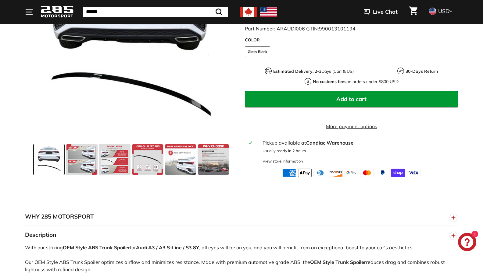
scroll to position [176, 0]
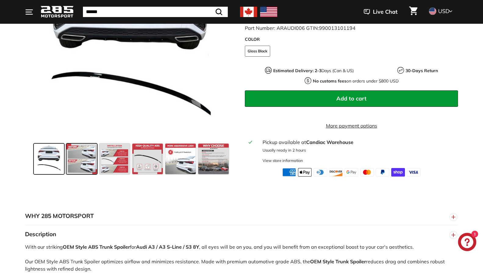
click at [74, 167] on span at bounding box center [81, 159] width 30 height 30
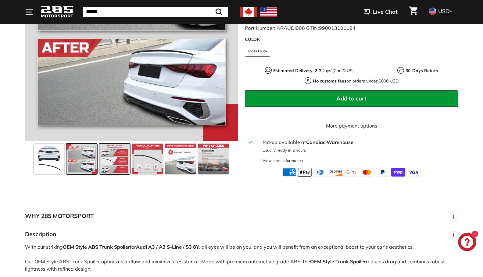
click at [130, 163] on div at bounding box center [114, 159] width 33 height 33
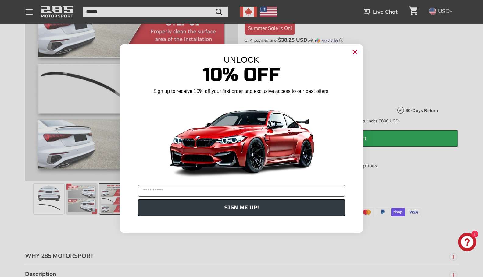
scroll to position [131, 0]
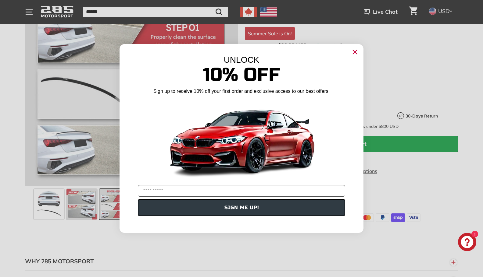
click at [354, 52] on icon "Close dialog" at bounding box center [355, 52] width 4 height 4
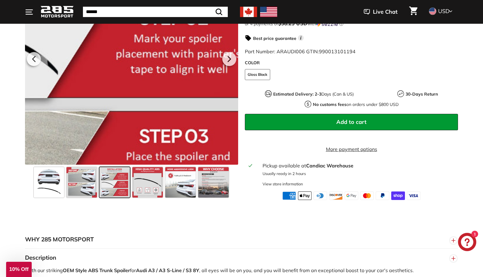
scroll to position [153, 0]
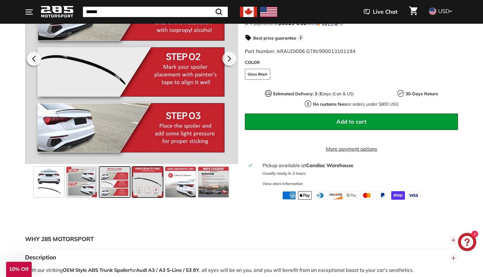
click at [156, 189] on span at bounding box center [147, 182] width 30 height 30
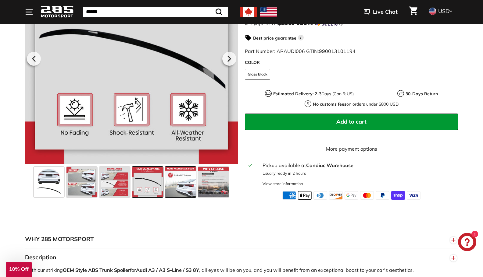
click at [182, 189] on span at bounding box center [180, 182] width 30 height 30
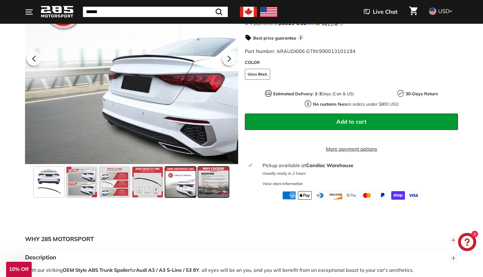
click at [201, 186] on span at bounding box center [213, 182] width 30 height 30
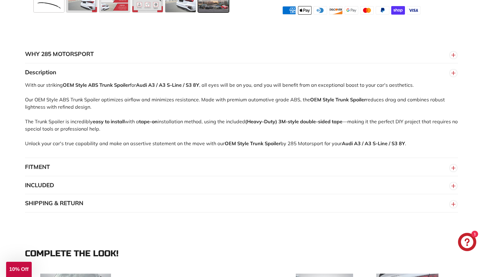
scroll to position [341, 0]
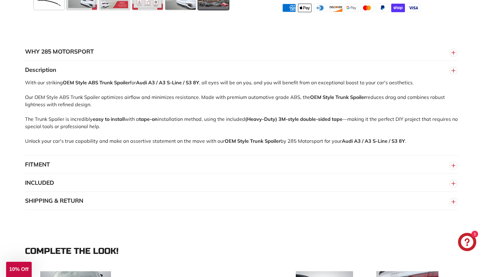
click at [34, 171] on button "FITMENT" at bounding box center [241, 165] width 433 height 18
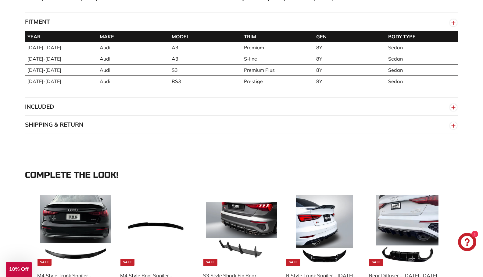
scroll to position [462, 0]
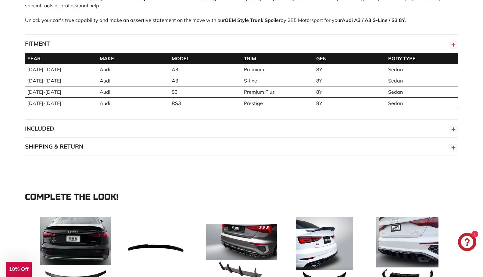
click at [165, 136] on button "INCLUDED" at bounding box center [241, 129] width 433 height 18
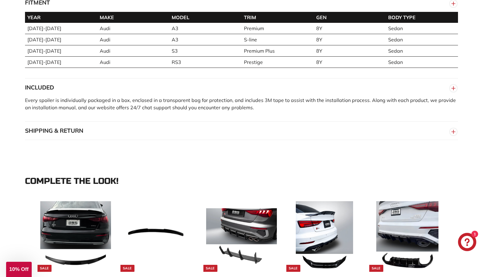
scroll to position [495, 0]
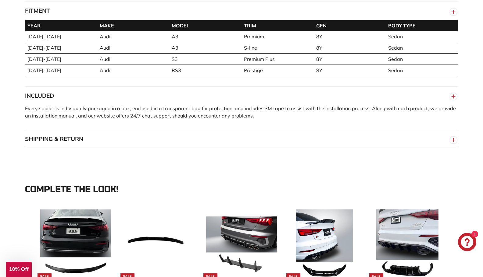
click at [153, 147] on button "SHIPPING & RETURN" at bounding box center [241, 139] width 433 height 18
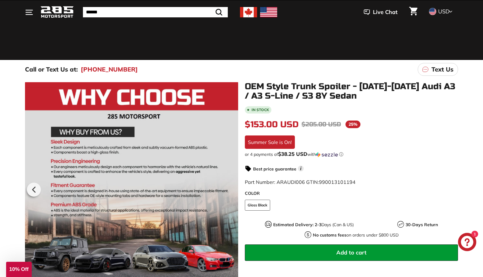
scroll to position [0, 0]
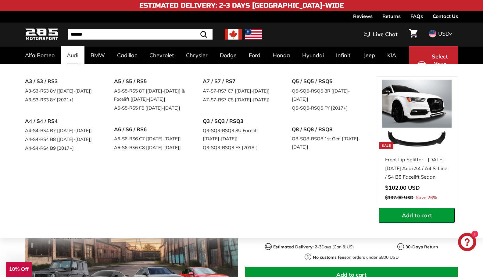
click at [52, 102] on link "A3-S3-RS3 8Y [2021+]" at bounding box center [61, 99] width 72 height 9
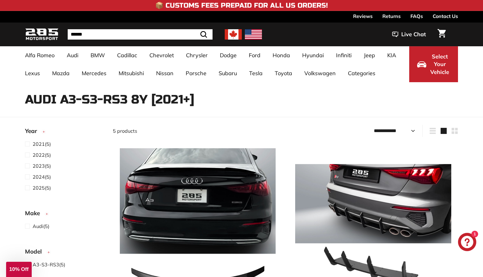
select select "**********"
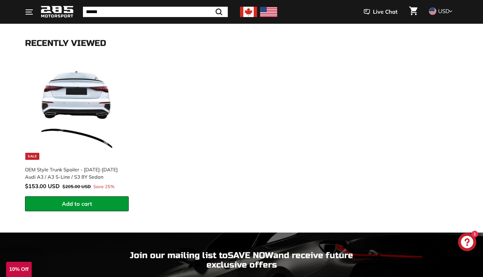
scroll to position [960, 0]
